Goal: Task Accomplishment & Management: Use online tool/utility

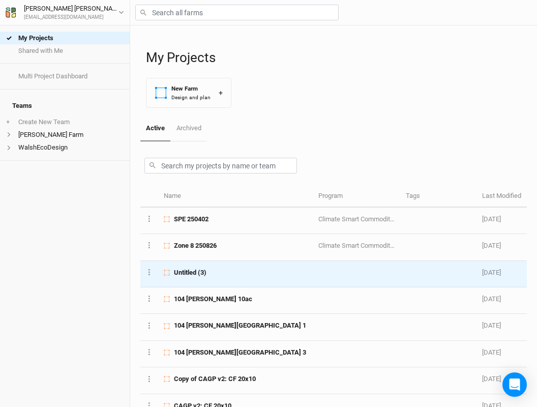
click at [217, 274] on td "Untitled (3)" at bounding box center [235, 274] width 154 height 26
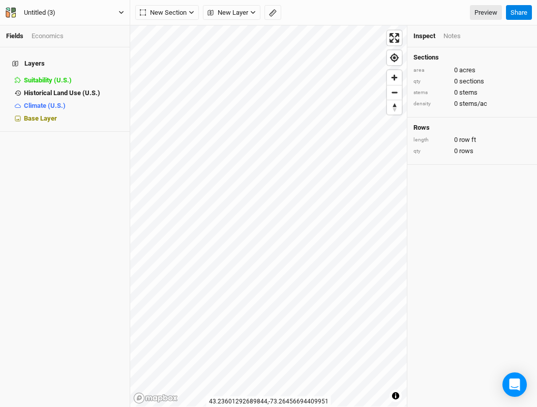
click at [46, 11] on div "Untitled (3)" at bounding box center [40, 13] width 32 height 10
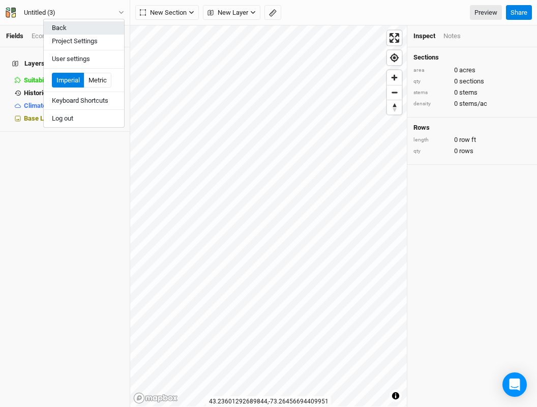
click at [68, 28] on button "Back" at bounding box center [84, 27] width 80 height 13
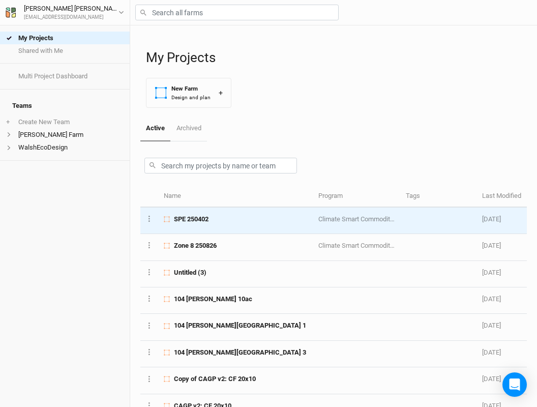
click at [250, 218] on div "SPE 250402" at bounding box center [235, 218] width 143 height 9
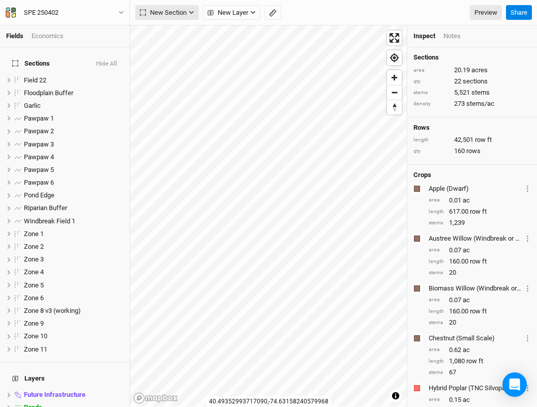
click at [162, 15] on span "New Section" at bounding box center [163, 13] width 47 height 10
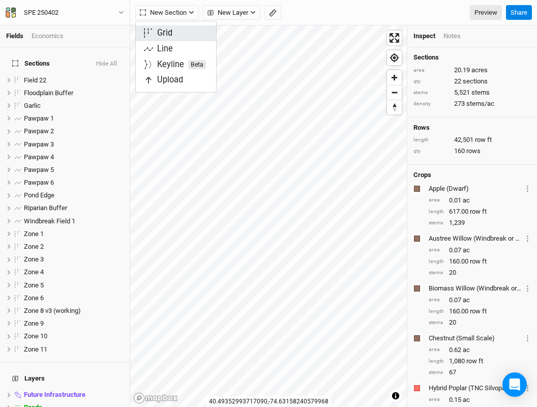
click at [160, 39] on button "Grid" at bounding box center [176, 33] width 80 height 16
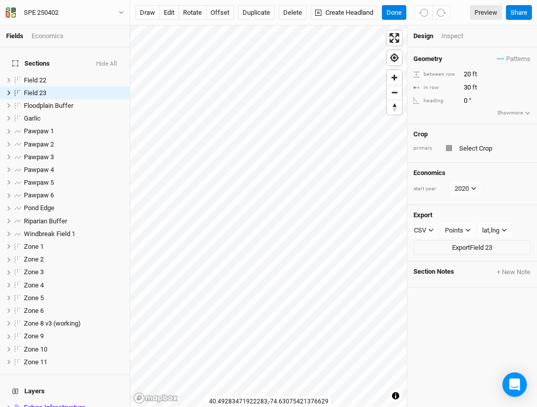
click at [462, 139] on div "Crop primary" at bounding box center [472, 143] width 130 height 39
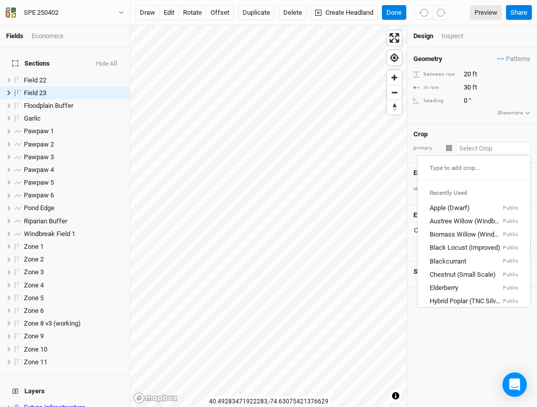
click at [468, 147] on input "text" at bounding box center [493, 148] width 75 height 12
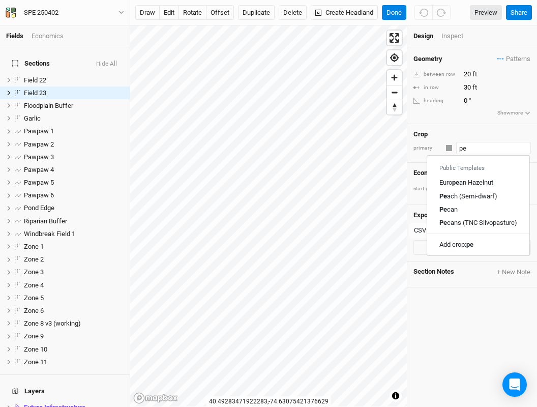
type input "p"
click at [480, 216] on link "Pe cans (TNC Silvopasture)" at bounding box center [478, 222] width 102 height 13
type input "Pecans (TNC Silvopasture)"
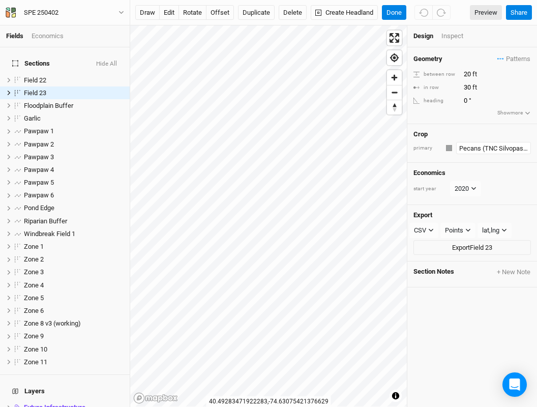
type input "40"
click at [453, 35] on div "Inspect" at bounding box center [459, 36] width 36 height 9
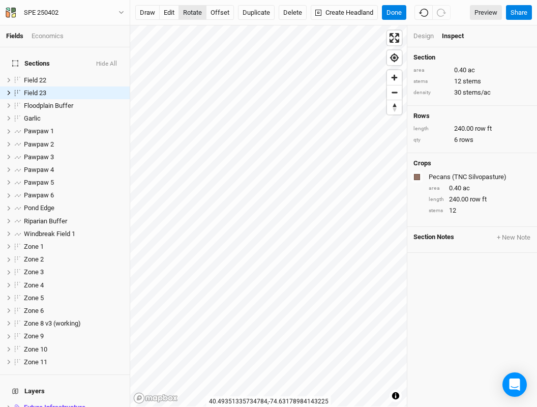
click at [193, 10] on button "rotate" at bounding box center [192, 12] width 28 height 15
click at [394, 14] on button "Done" at bounding box center [394, 12] width 24 height 15
click at [423, 32] on div "Design" at bounding box center [423, 36] width 20 height 9
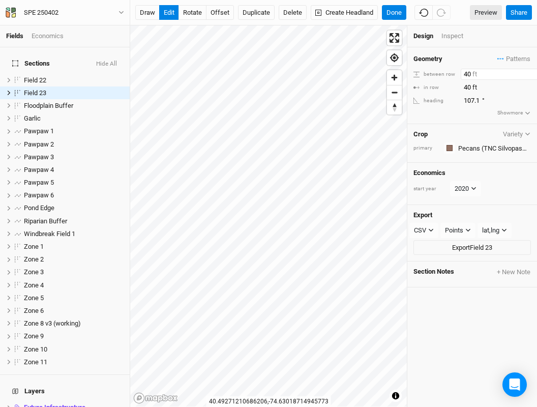
click at [470, 75] on input "40" at bounding box center [504, 74] width 88 height 11
type input "4"
type input "30"
click at [471, 89] on input "40" at bounding box center [504, 87] width 88 height 11
type input "4"
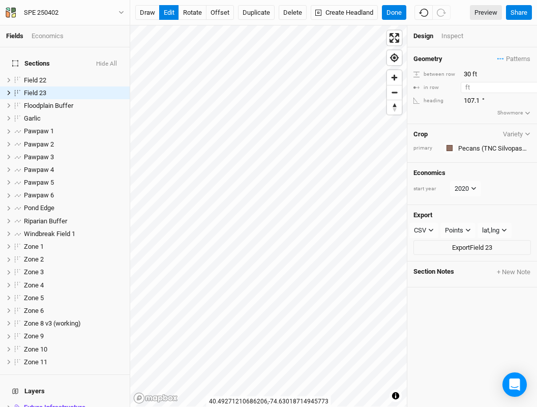
type input "3"
click at [494, 87] on input "30" at bounding box center [504, 87] width 88 height 11
type input "30"
click at [489, 119] on div "Geometry Patterns FC Windbreak view [PERSON_NAME] 2 view [PERSON_NAME] 3 view ＋…" at bounding box center [472, 85] width 130 height 77
click at [193, 13] on button "rotate" at bounding box center [192, 12] width 28 height 15
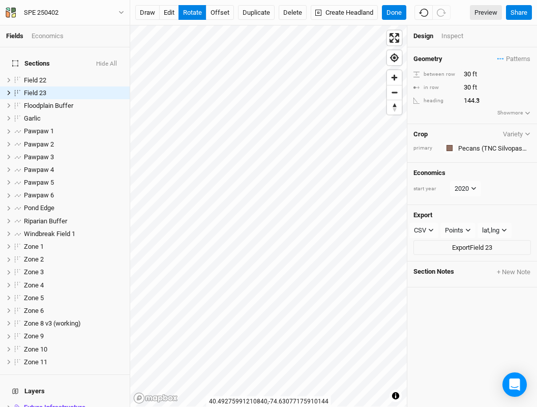
type input "151.1"
click at [455, 40] on div "Inspect" at bounding box center [459, 36] width 36 height 9
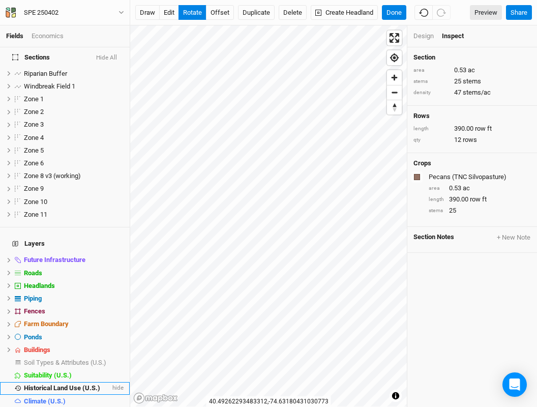
scroll to position [147, 0]
click at [51, 406] on span "Base Layer" at bounding box center [40, 414] width 33 height 8
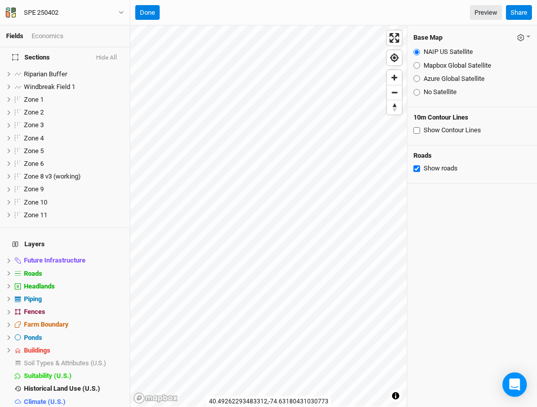
click at [54, 406] on span "Base Layer" at bounding box center [40, 414] width 33 height 8
click at [418, 64] on input "Mapbox Global Satellite" at bounding box center [416, 65] width 7 height 7
radio input "true"
click at [151, 18] on button "Done" at bounding box center [147, 12] width 24 height 15
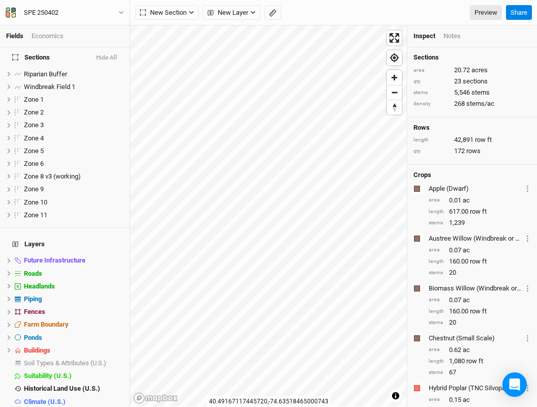
scroll to position [0, 0]
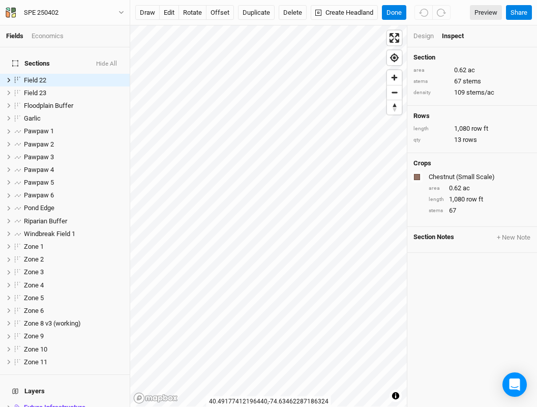
click at [425, 41] on div "Design Inspect" at bounding box center [472, 36] width 130 height 22
click at [423, 38] on div "Design" at bounding box center [423, 36] width 20 height 9
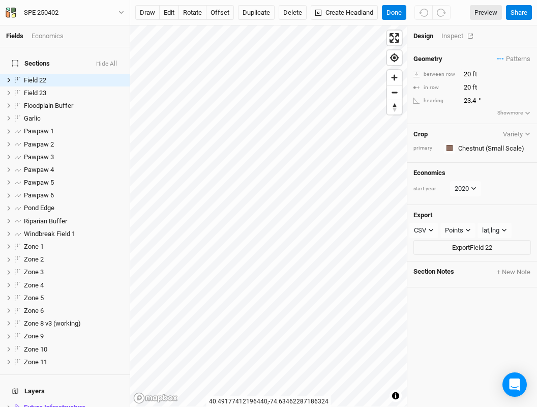
click at [455, 38] on div "Inspect" at bounding box center [459, 36] width 36 height 9
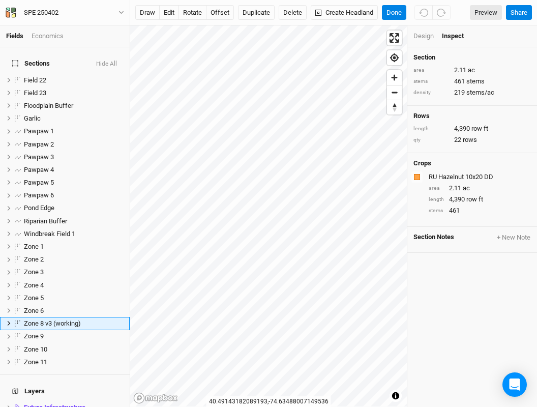
scroll to position [86, 0]
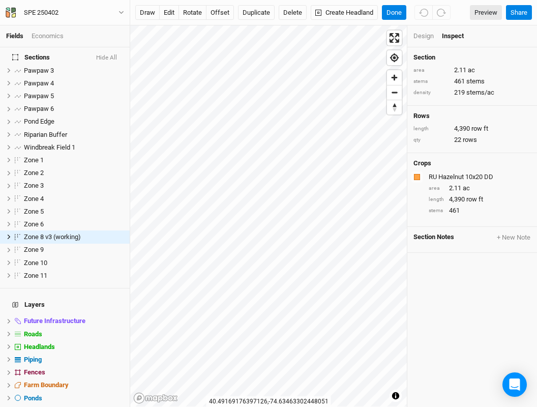
click at [425, 36] on div "Design" at bounding box center [423, 36] width 20 height 9
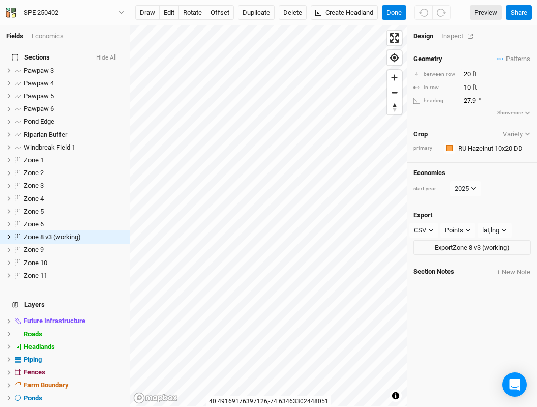
click at [459, 38] on div "Inspect" at bounding box center [459, 36] width 36 height 9
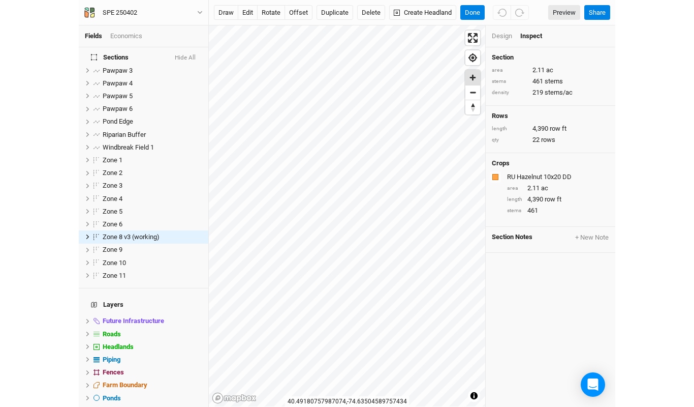
scroll to position [0, 0]
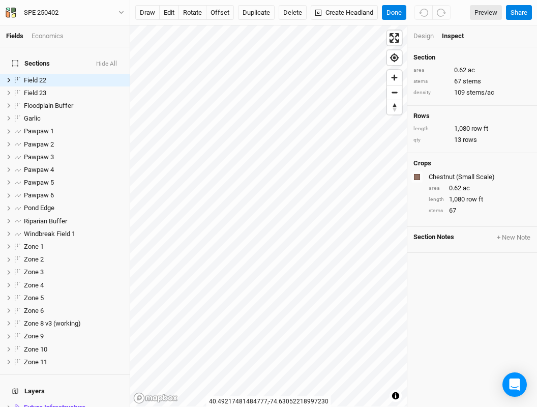
click at [519, 223] on div "© Mapbox © OpenStreetMap Improve this map © Maxar [GEOGRAPHIC_DATA] Design Insp…" at bounding box center [333, 215] width 407 height 381
click at [412, 242] on div "© Mapbox © OpenStreetMap Improve this map © Maxar [GEOGRAPHIC_DATA] Design Insp…" at bounding box center [333, 215] width 407 height 381
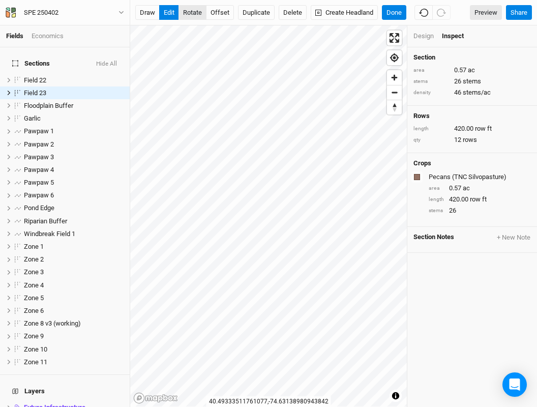
click at [196, 13] on button "rotate" at bounding box center [192, 12] width 28 height 15
click at [386, 12] on button "Done" at bounding box center [394, 12] width 24 height 15
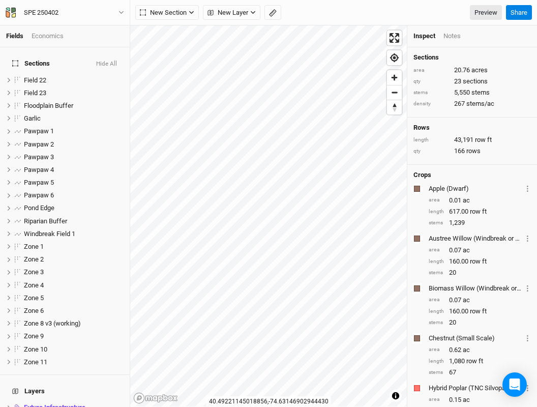
click at [437, 199] on div "© Mapbox © OpenStreetMap Improve this map © Maxar [GEOGRAPHIC_DATA] Inspect Not…" at bounding box center [333, 215] width 407 height 381
click at [457, 253] on div "© Mapbox © OpenStreetMap Improve this map © Maxar [GEOGRAPHIC_DATA] Inspect Not…" at bounding box center [333, 215] width 407 height 381
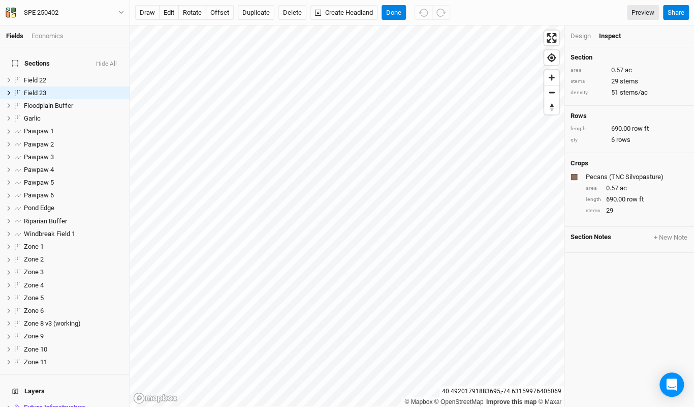
click at [536, 163] on div "© Mapbox © OpenStreetMap Improve this map © Maxar [GEOGRAPHIC_DATA] Design Insp…" at bounding box center [412, 215] width 564 height 381
